Goal: Task Accomplishment & Management: Use online tool/utility

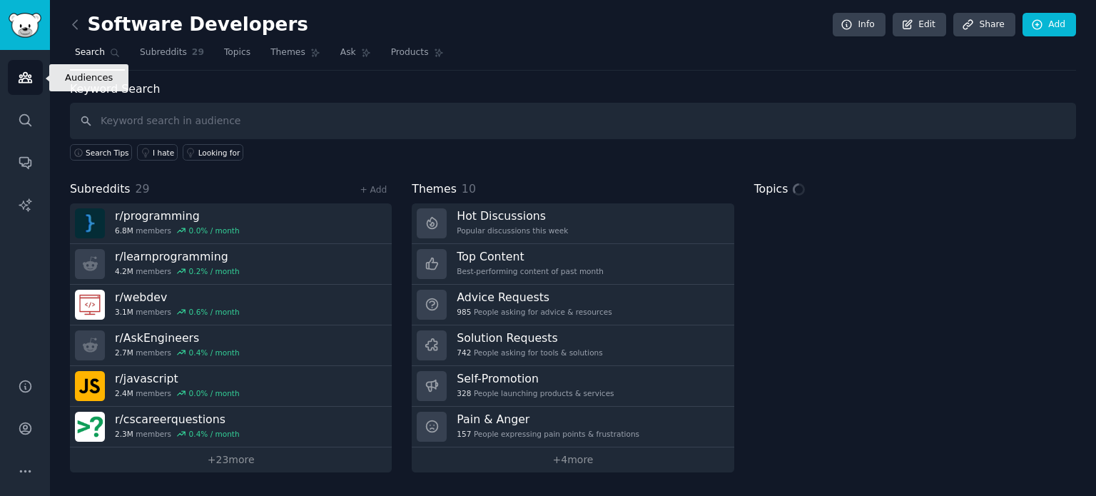
click at [27, 84] on icon "Sidebar" at bounding box center [25, 77] width 15 height 15
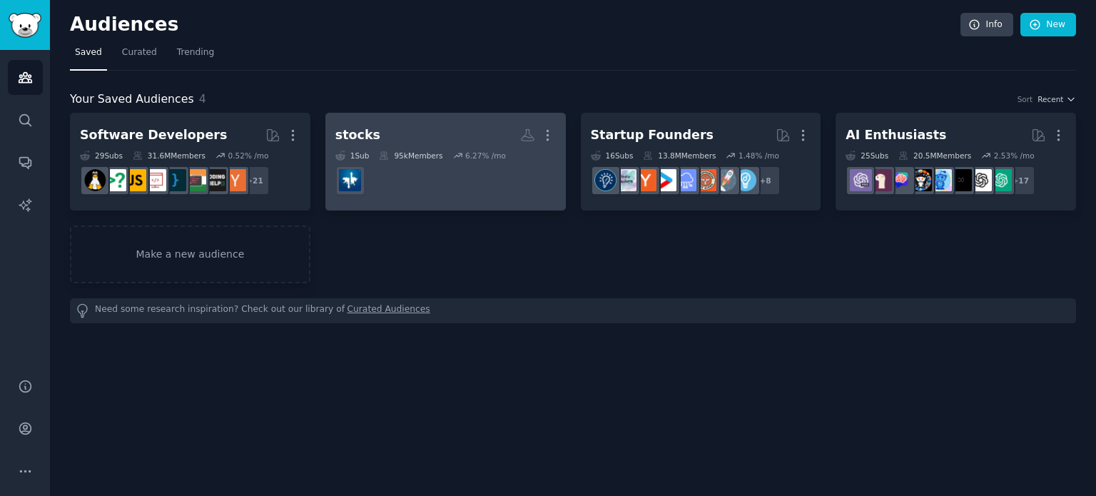
click at [447, 125] on h2 "stocks More" at bounding box center [445, 135] width 220 height 25
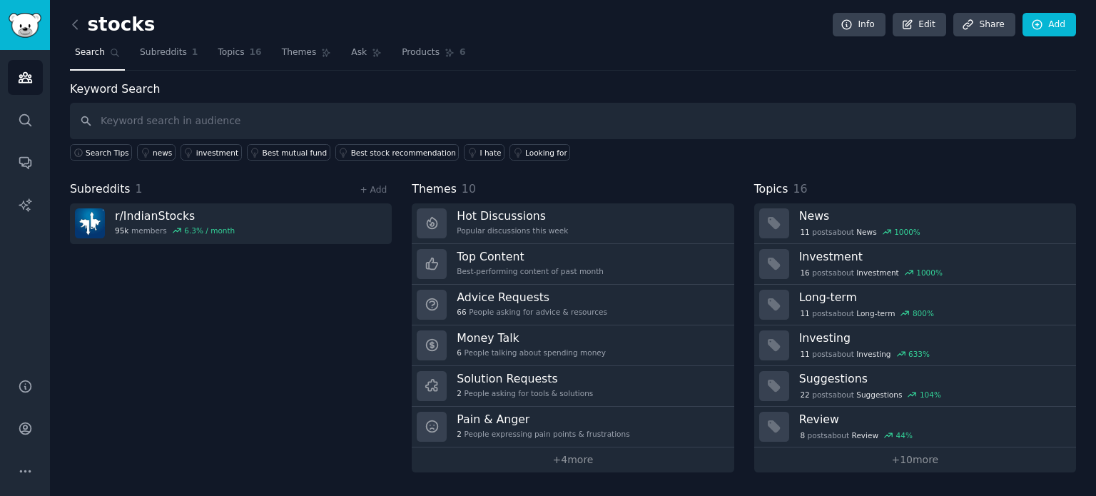
click at [237, 298] on div "Subreddits 1 + Add r/ IndianStocks 95k members 6.3 % / month" at bounding box center [231, 326] width 322 height 292
click at [371, 190] on link "+ Add" at bounding box center [372, 190] width 27 height 10
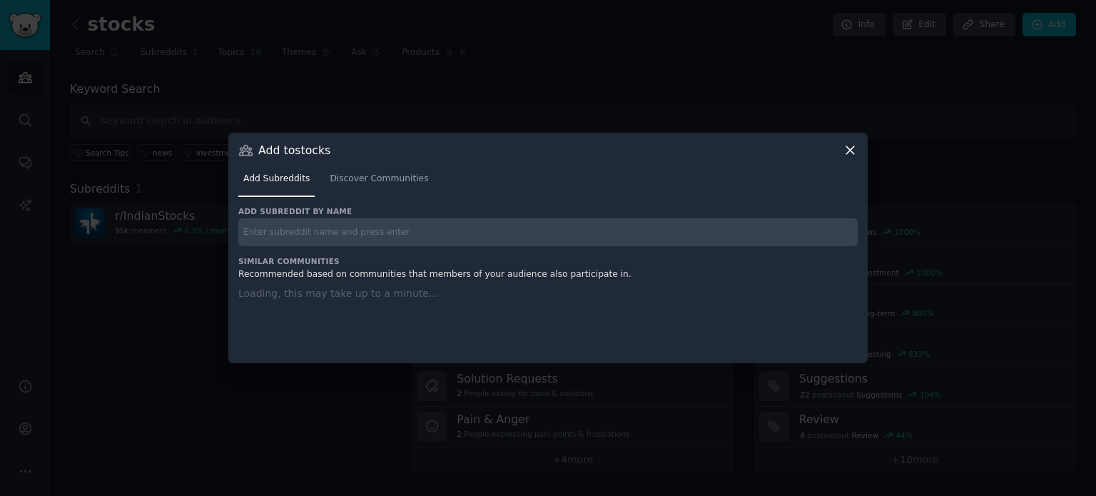
click at [334, 232] on input "text" at bounding box center [547, 232] width 619 height 28
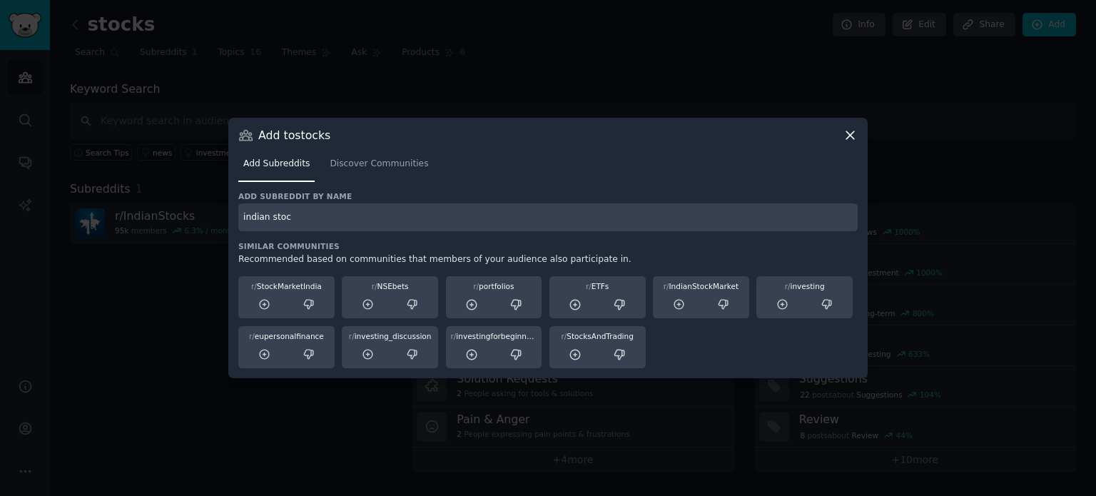
type input "indian stock"
click at [341, 219] on input "indian stock" at bounding box center [547, 217] width 619 height 28
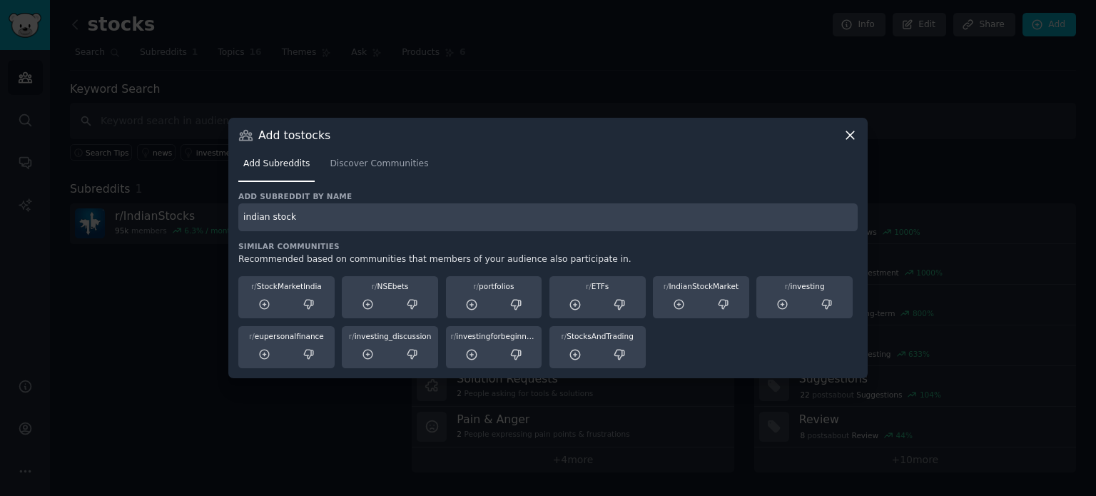
click at [341, 219] on input "indian stock" at bounding box center [547, 217] width 619 height 28
type input "Indian stocks"
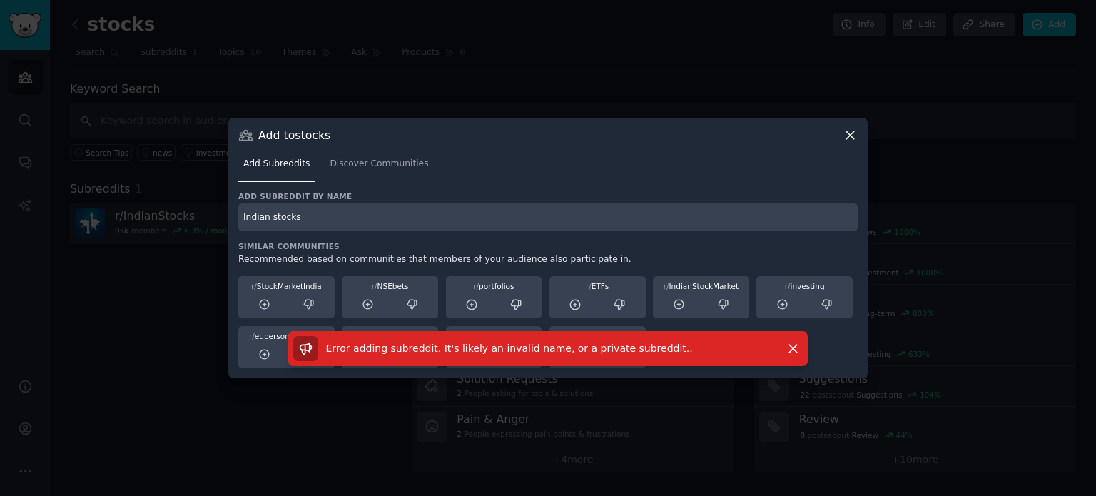
click at [341, 219] on input "Indian stocks" at bounding box center [547, 217] width 619 height 28
type input "stocks"
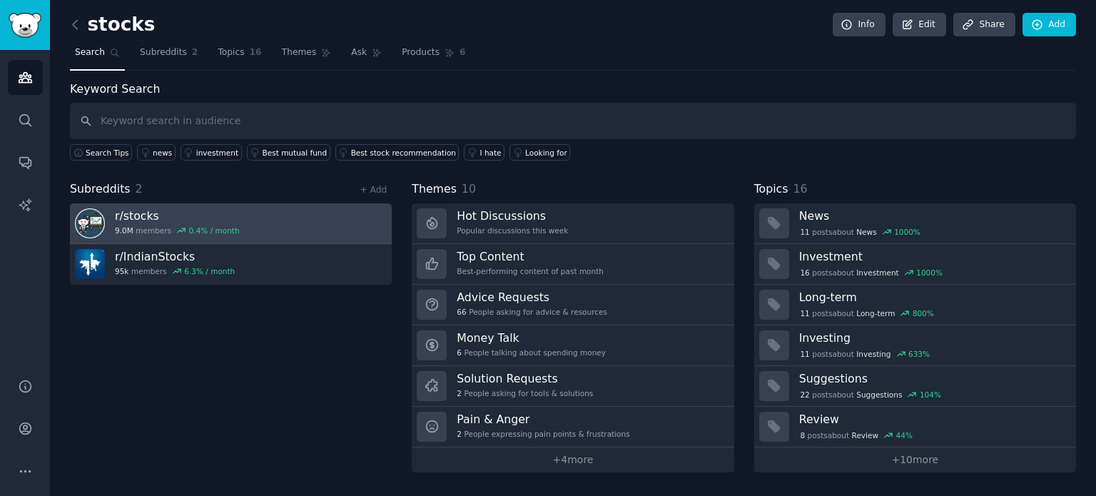
click at [268, 223] on link "r/ stocks 9.0M members 0.4 % / month" at bounding box center [231, 223] width 322 height 41
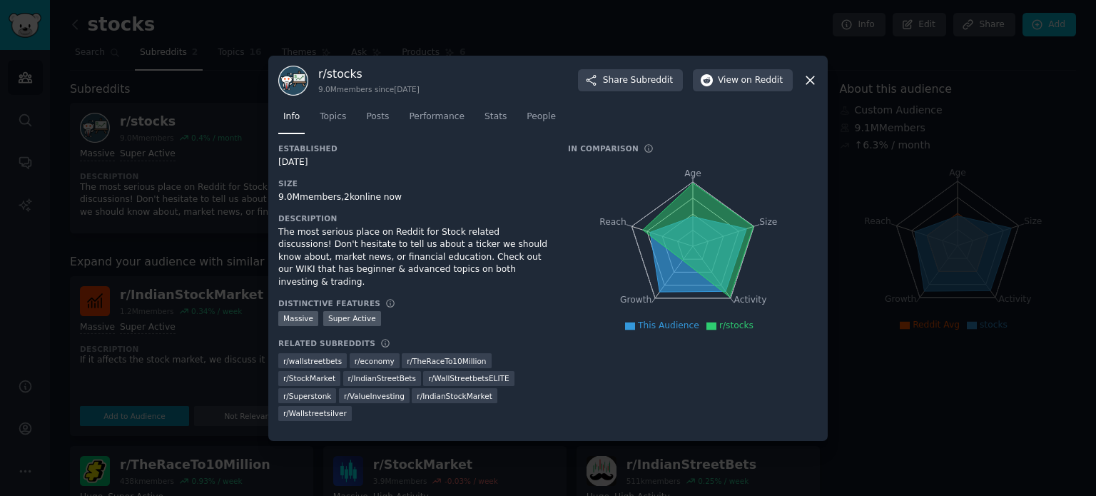
click at [217, 180] on div at bounding box center [548, 248] width 1096 height 496
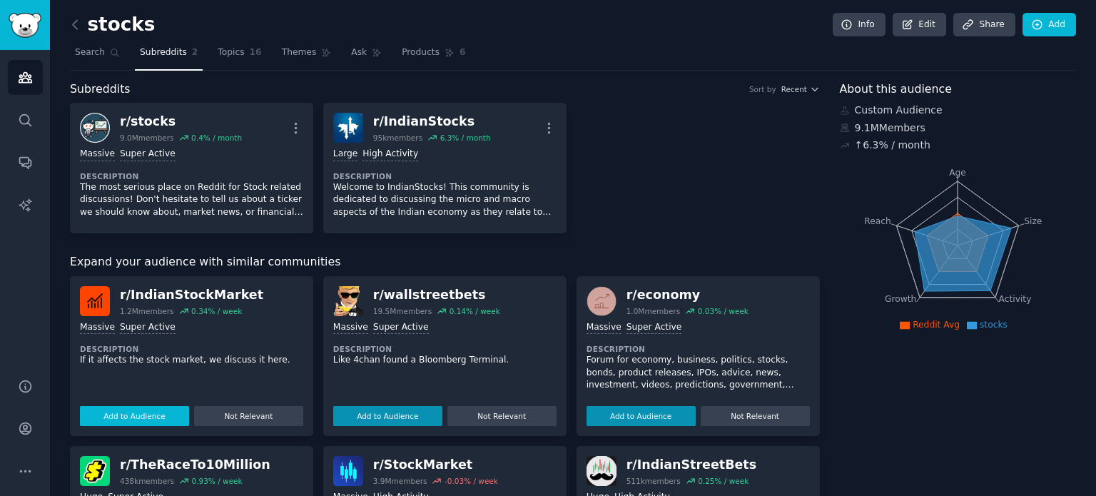
click at [146, 417] on button "Add to Audience" at bounding box center [134, 416] width 109 height 20
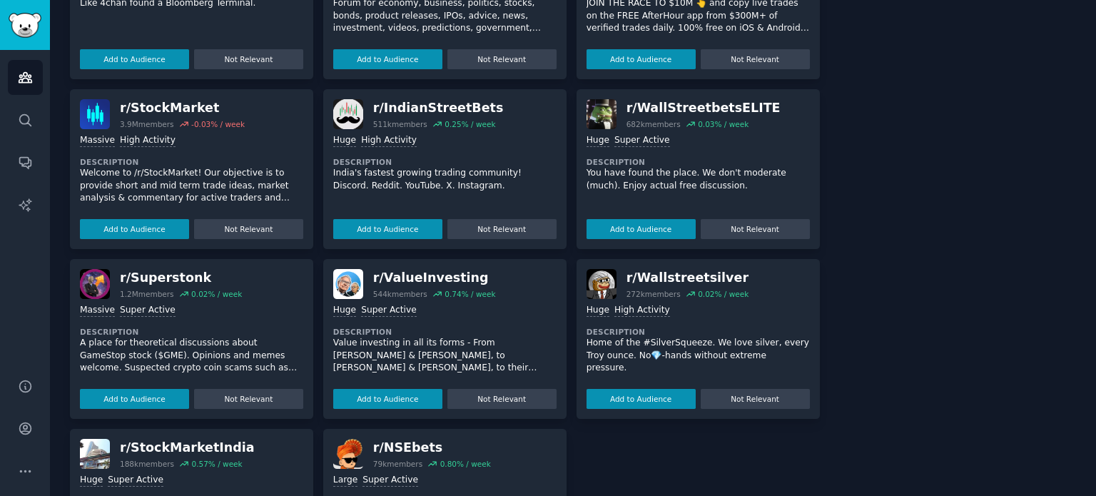
scroll to position [468, 0]
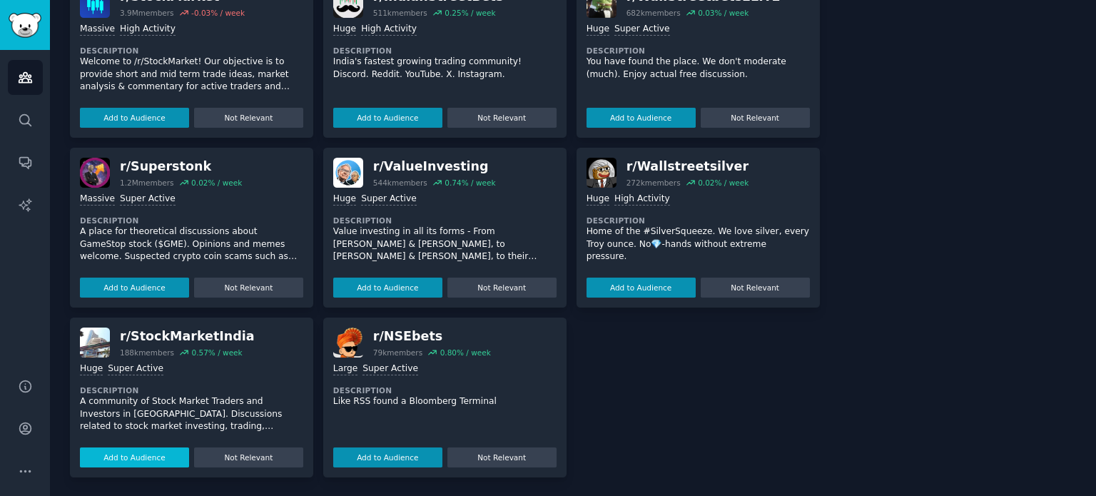
click at [128, 450] on button "Add to Audience" at bounding box center [134, 457] width 109 height 20
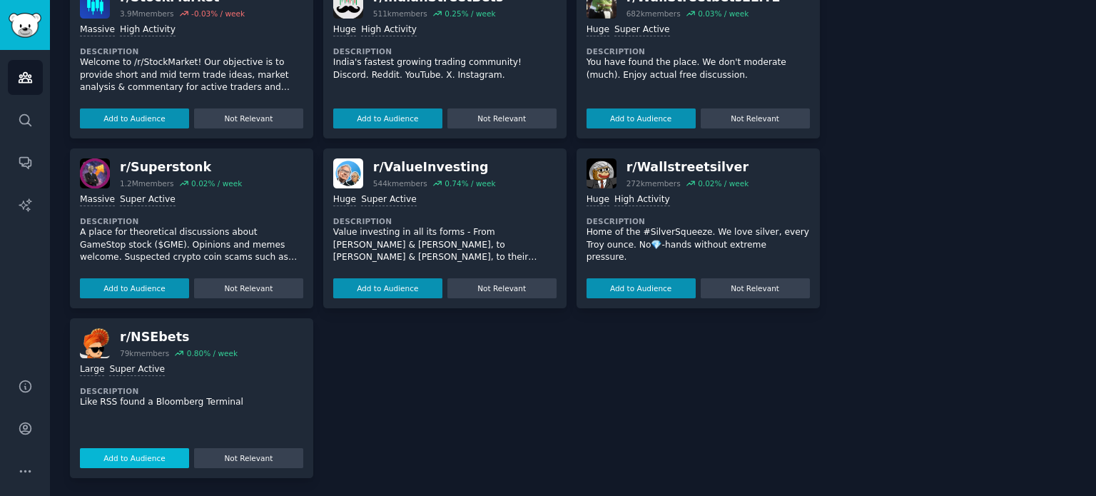
click at [133, 456] on button "Add to Audience" at bounding box center [134, 458] width 109 height 20
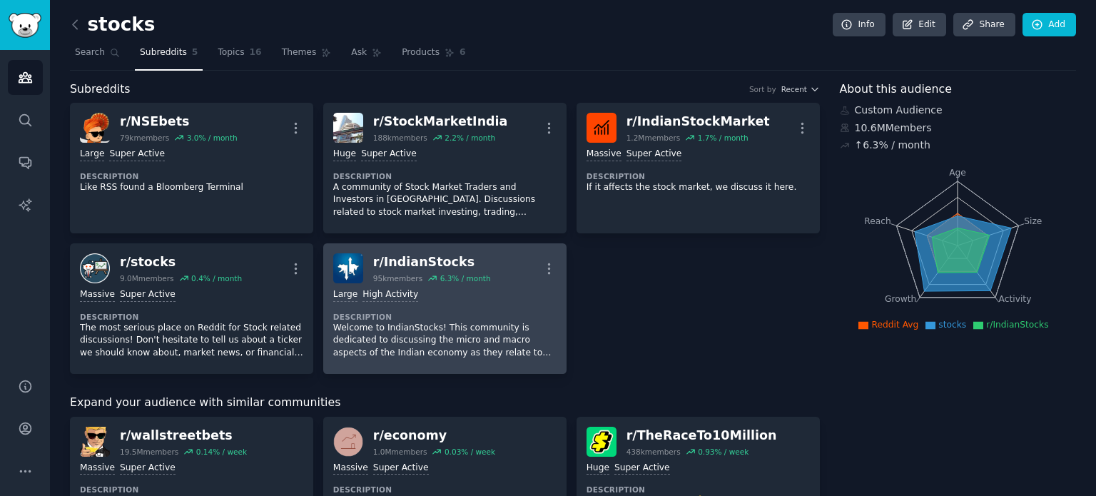
scroll to position [439, 0]
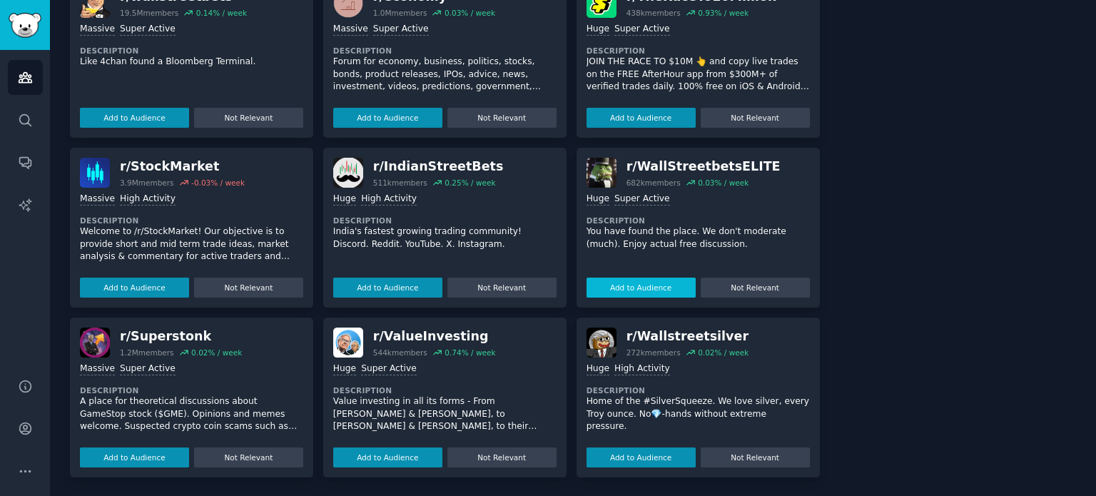
drag, startPoint x: 391, startPoint y: 283, endPoint x: 406, endPoint y: 276, distance: 16.6
click at [391, 283] on button "Add to Audience" at bounding box center [387, 287] width 109 height 20
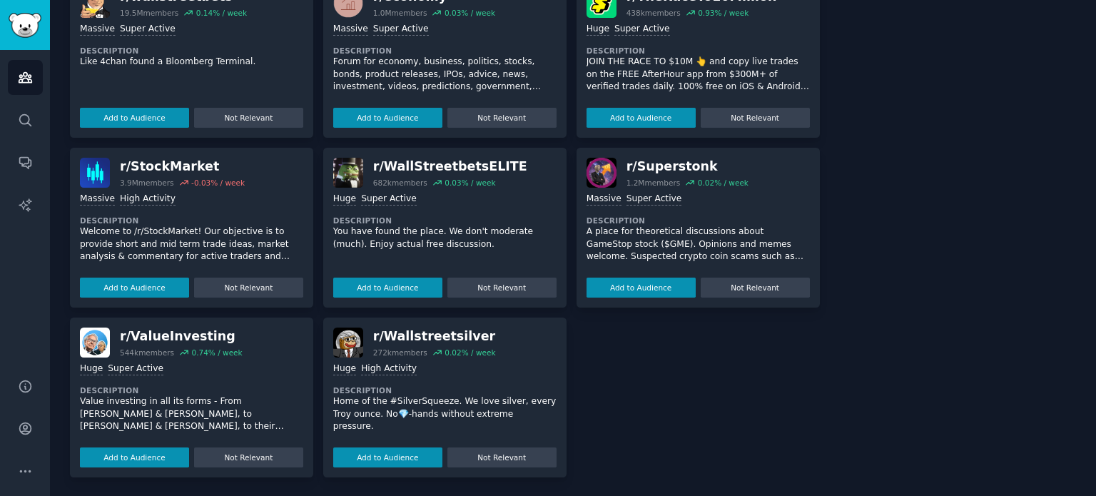
scroll to position [0, 0]
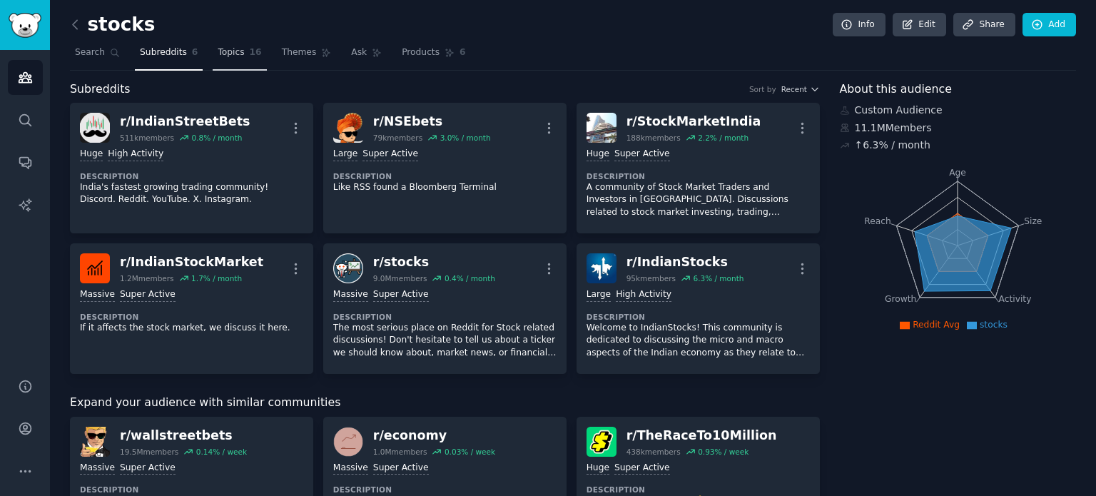
click at [218, 47] on span "Topics" at bounding box center [231, 52] width 26 height 13
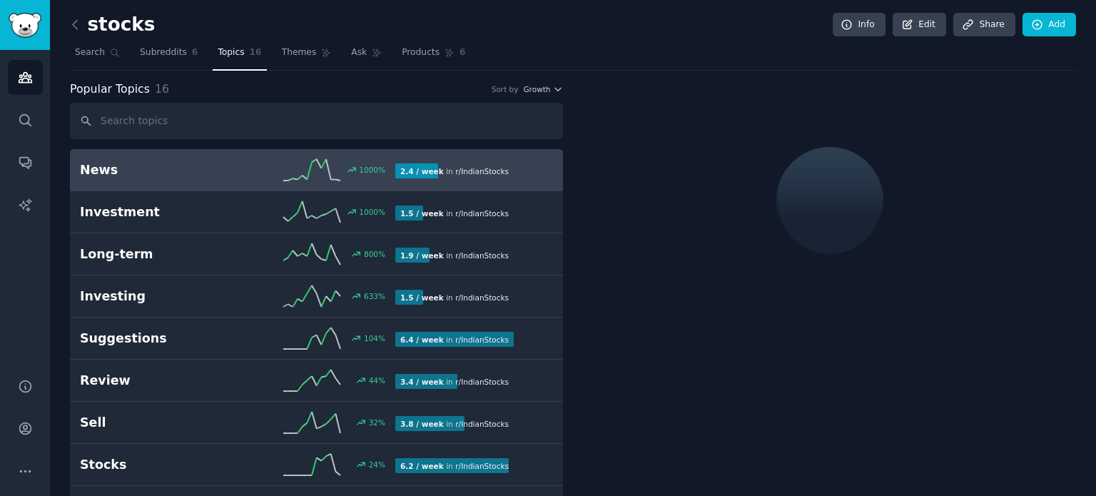
click at [228, 168] on h2 "News" at bounding box center [159, 170] width 158 height 18
